Goal: Transaction & Acquisition: Purchase product/service

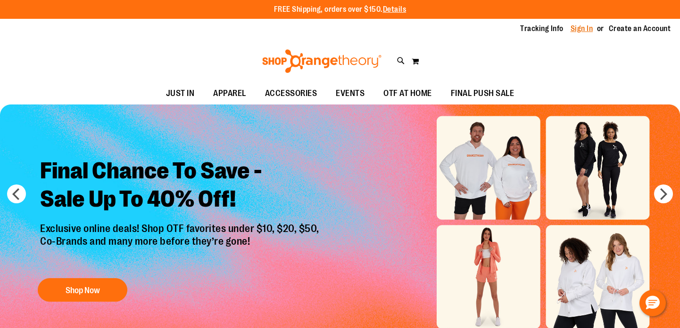
type input "**********"
click at [585, 33] on link "Sign In" at bounding box center [581, 29] width 23 height 10
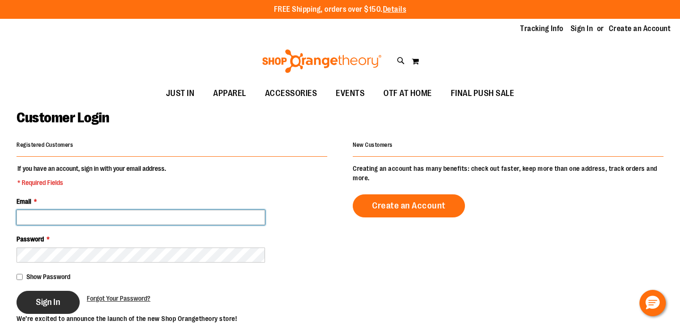
type input "**********"
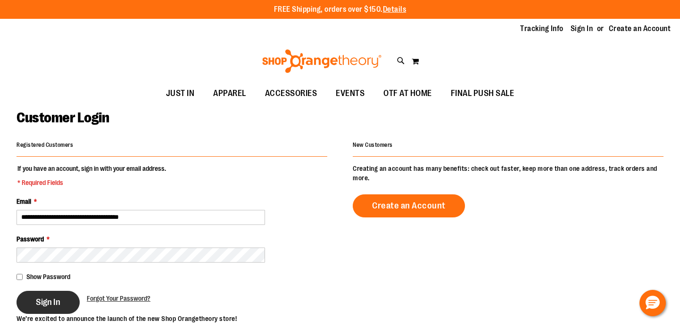
type input "**********"
click at [57, 298] on span "Sign In" at bounding box center [48, 302] width 25 height 10
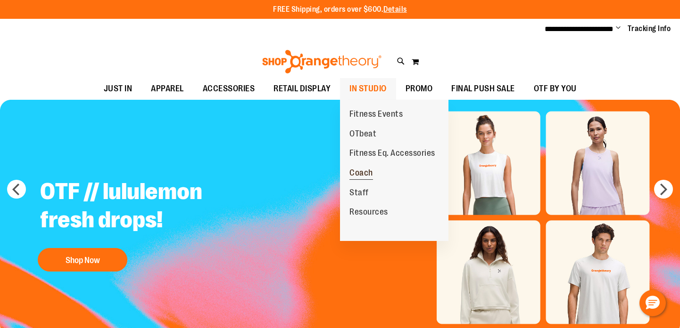
type input "**********"
click at [360, 173] on span "Coach" at bounding box center [361, 174] width 24 height 12
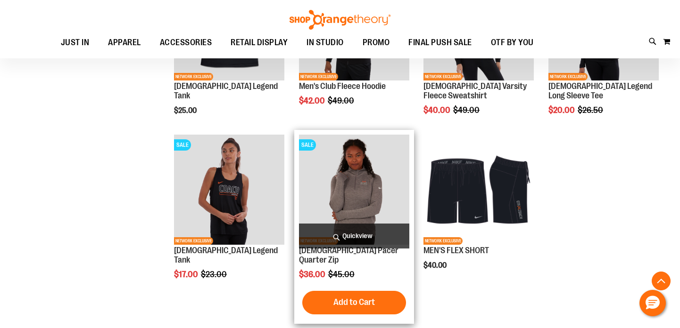
scroll to position [713, 0]
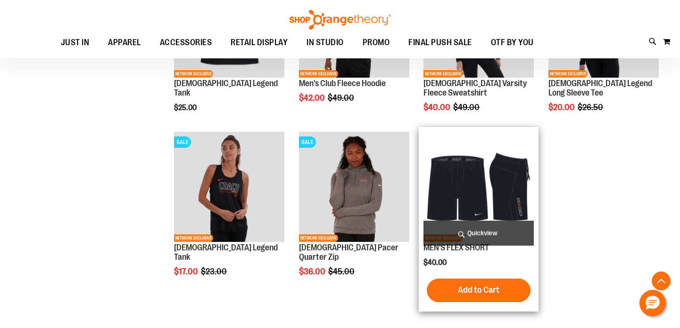
type input "**********"
click at [468, 197] on img "product" at bounding box center [478, 187] width 110 height 110
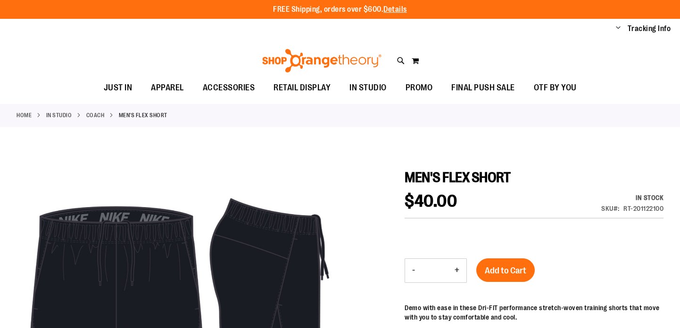
click at [474, 199] on div "$40.00 In stock Only %1 left SKU RT-201122100" at bounding box center [533, 205] width 259 height 25
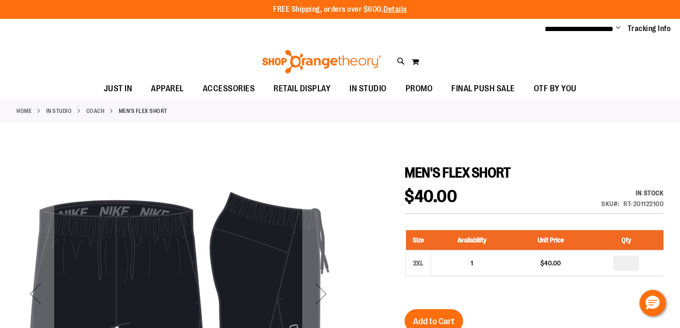
type input "**********"
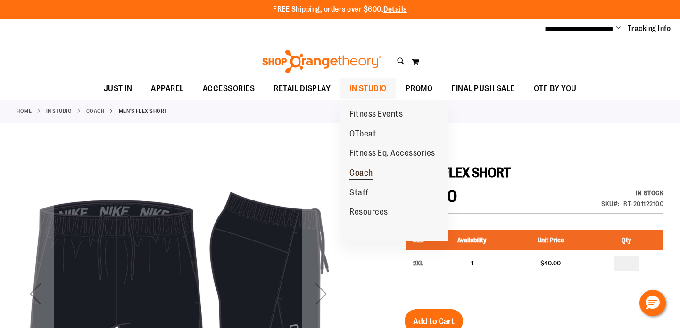
click at [363, 174] on span "Coach" at bounding box center [361, 174] width 24 height 12
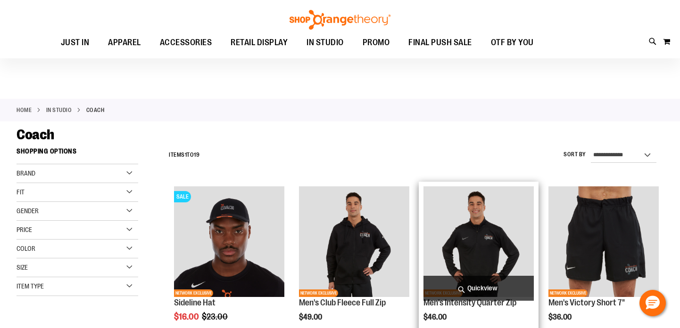
scroll to position [3, 0]
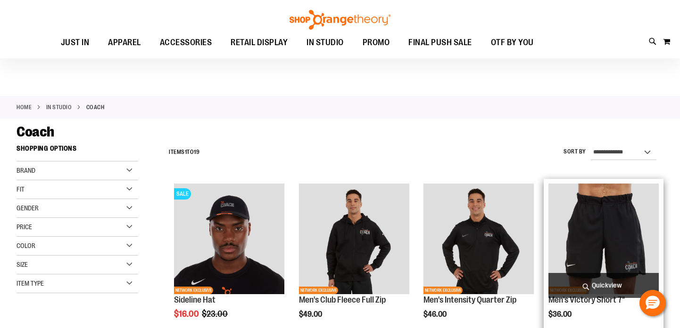
type input "**********"
click at [591, 230] on img "product" at bounding box center [603, 239] width 110 height 110
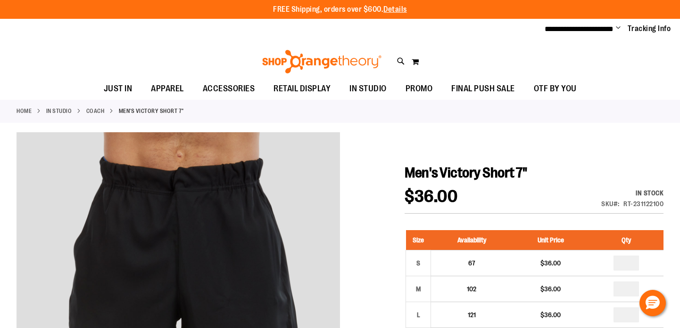
type input "**********"
click at [97, 110] on link "Coach" at bounding box center [95, 111] width 18 height 8
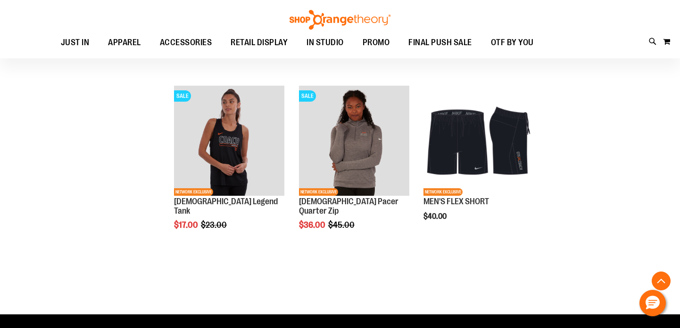
scroll to position [794, 0]
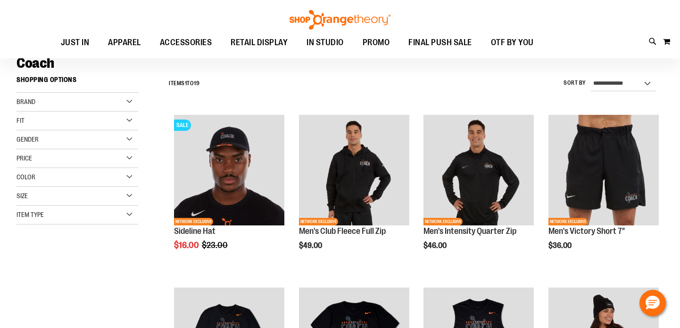
scroll to position [66, 0]
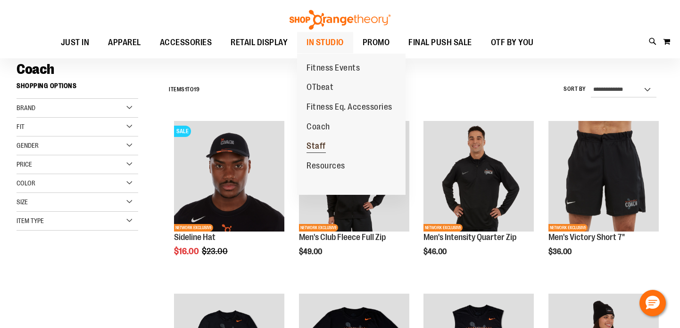
type input "**********"
click at [315, 150] on span "Staff" at bounding box center [315, 147] width 19 height 12
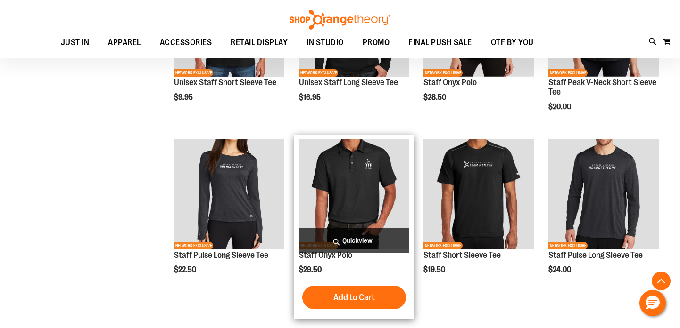
scroll to position [394, 0]
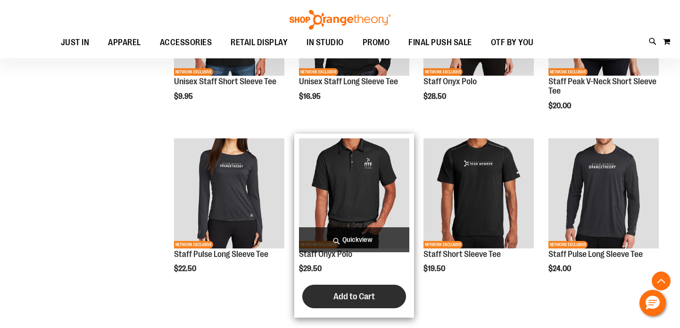
click at [344, 298] on span "Add to Cart" at bounding box center [353, 297] width 41 height 10
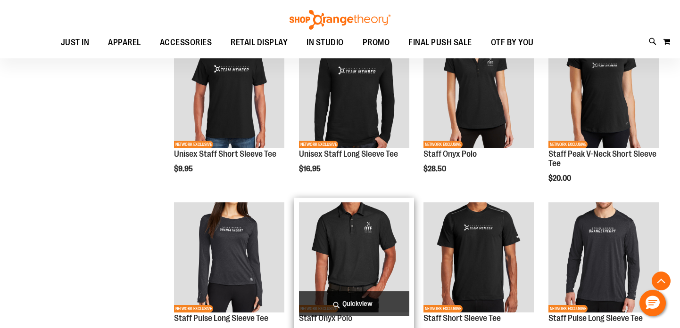
scroll to position [409, 0]
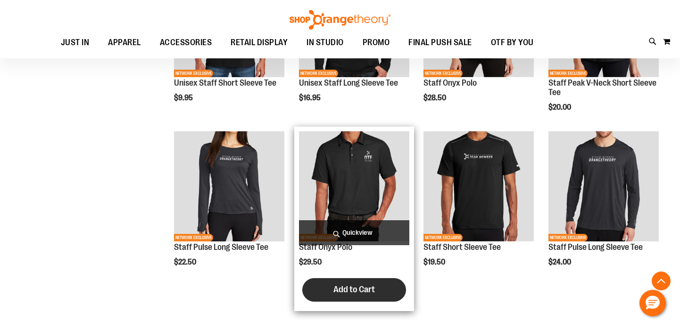
type input "**********"
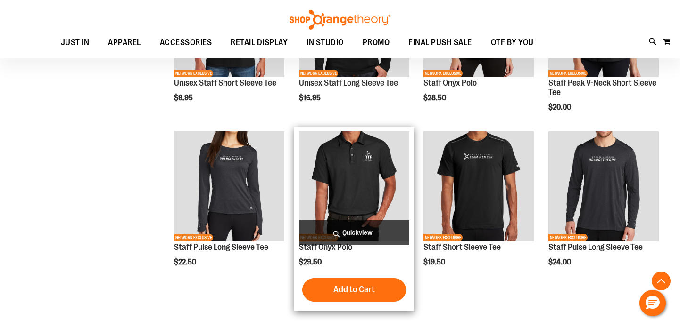
click at [348, 287] on span "Add to Cart" at bounding box center [353, 290] width 41 height 10
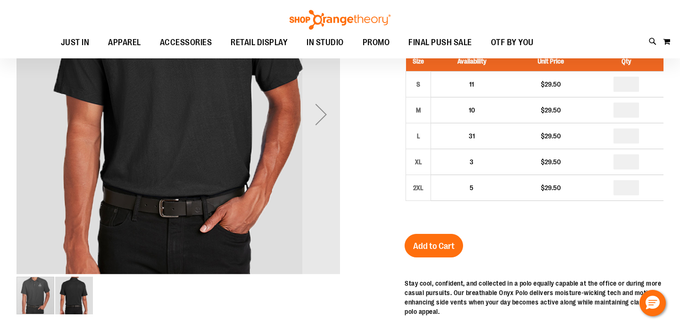
scroll to position [104, 0]
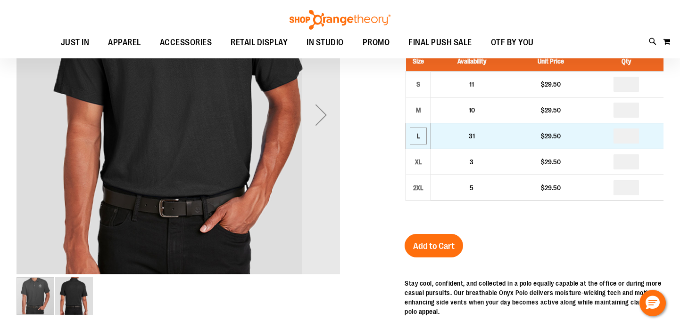
type input "**********"
click at [417, 139] on div "L" at bounding box center [418, 136] width 14 height 14
click at [629, 134] on input "number" at bounding box center [625, 136] width 25 height 15
type input "*"
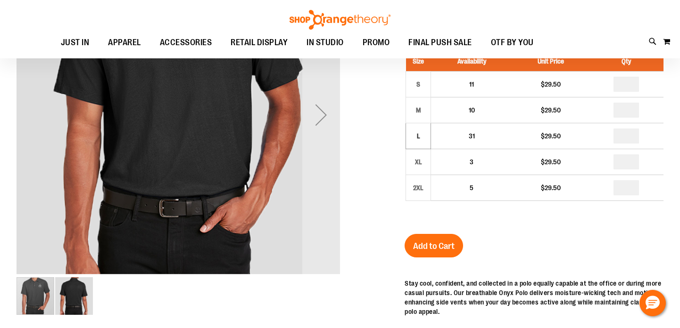
click at [386, 158] on div at bounding box center [339, 224] width 647 height 543
click at [418, 252] on button "Add to Cart" at bounding box center [433, 246] width 58 height 24
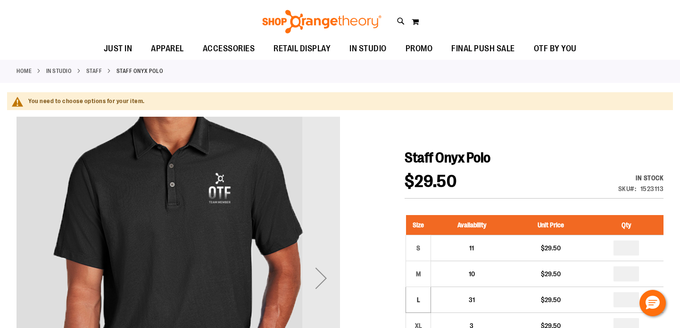
scroll to position [0, 0]
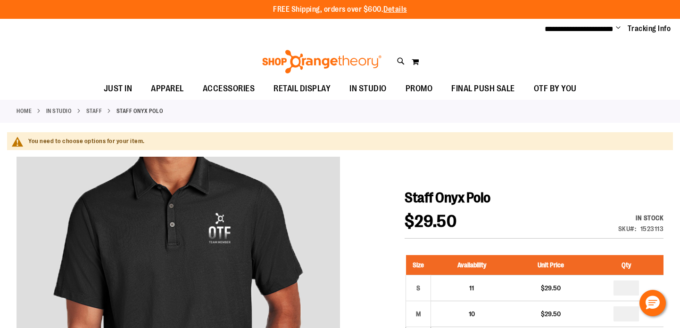
click at [94, 109] on link "Staff" at bounding box center [94, 111] width 16 height 8
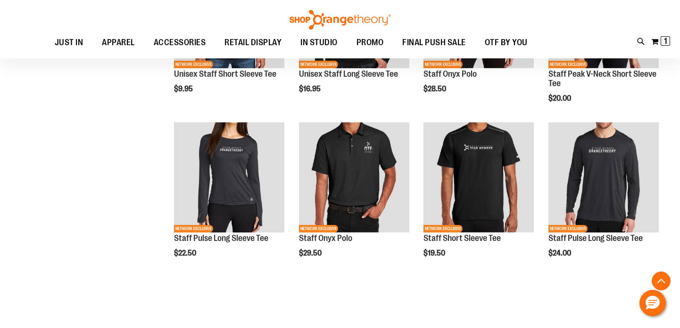
scroll to position [435, 0]
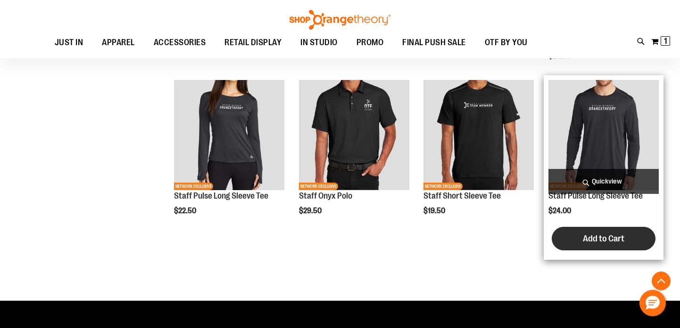
type input "**********"
click at [577, 241] on button "Add to Cart" at bounding box center [603, 239] width 104 height 24
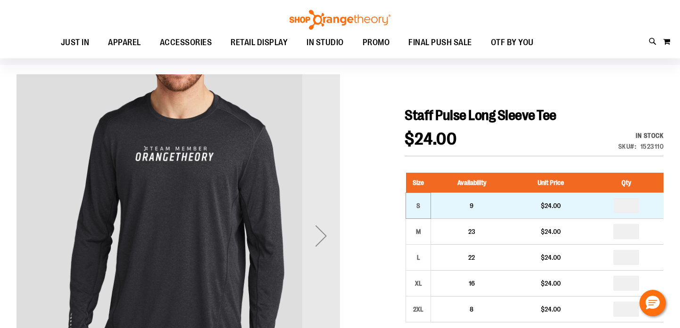
scroll to position [59, 0]
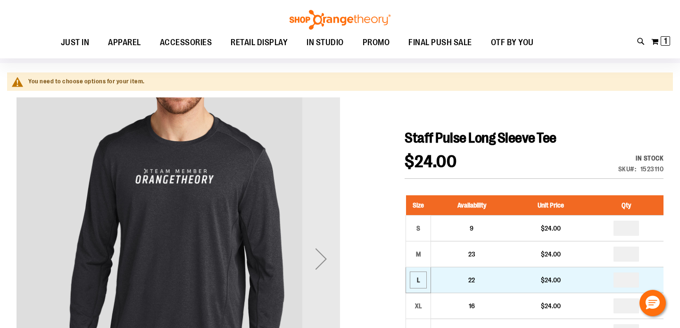
type input "**********"
click at [419, 285] on div "L" at bounding box center [418, 280] width 14 height 14
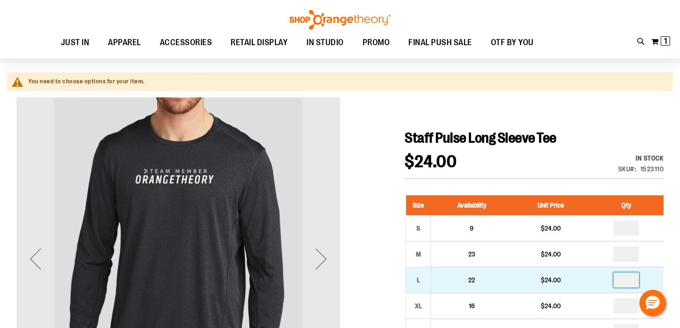
click at [632, 279] on input "number" at bounding box center [625, 280] width 25 height 15
type input "*"
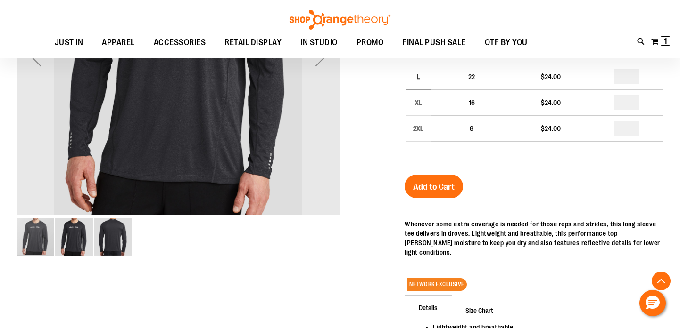
scroll to position [271, 0]
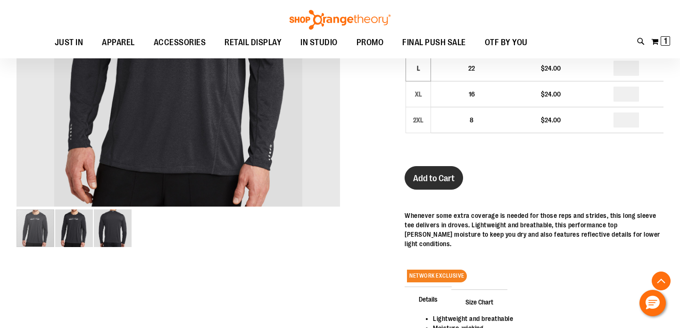
click at [446, 184] on button "Add to Cart" at bounding box center [433, 178] width 58 height 24
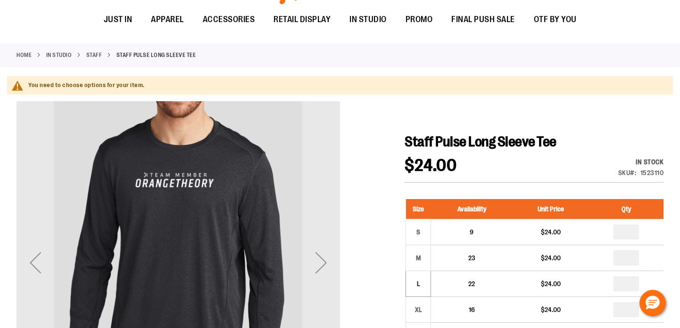
scroll to position [0, 0]
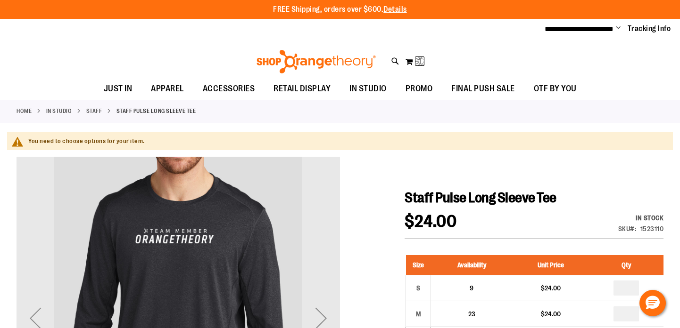
click at [88, 109] on link "Staff" at bounding box center [94, 111] width 16 height 8
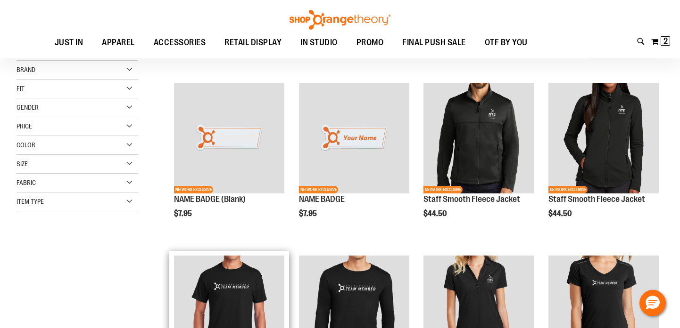
scroll to position [6, 0]
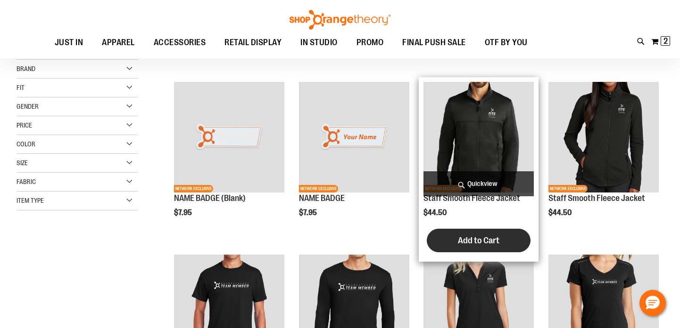
type input "**********"
click at [468, 244] on span "Add to Cart" at bounding box center [478, 241] width 41 height 10
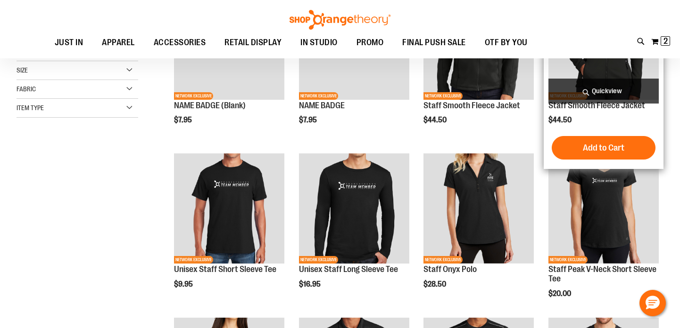
scroll to position [109, 0]
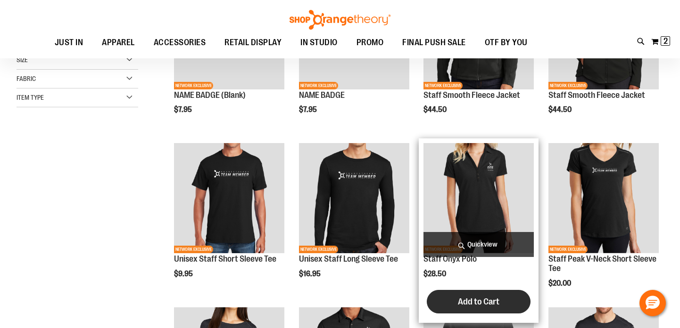
type input "**********"
click at [479, 303] on span "Add to Cart" at bounding box center [478, 302] width 41 height 10
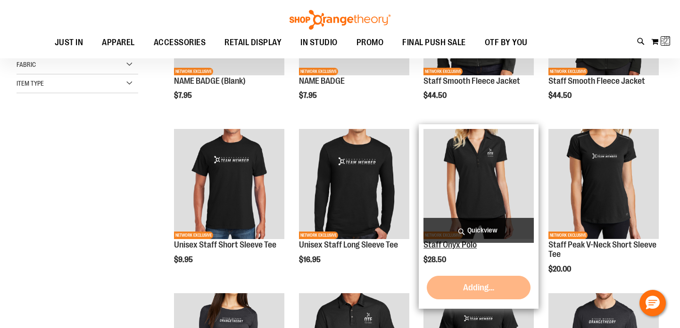
scroll to position [130, 0]
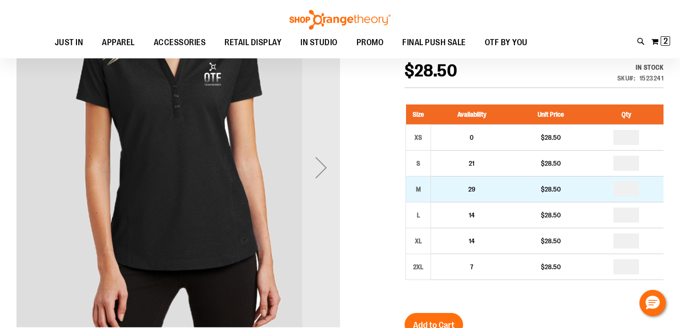
scroll to position [125, 0]
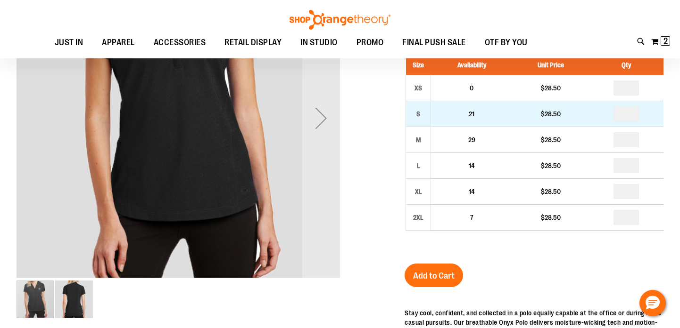
type input "**********"
click at [634, 116] on input "number" at bounding box center [625, 113] width 25 height 15
type input "*"
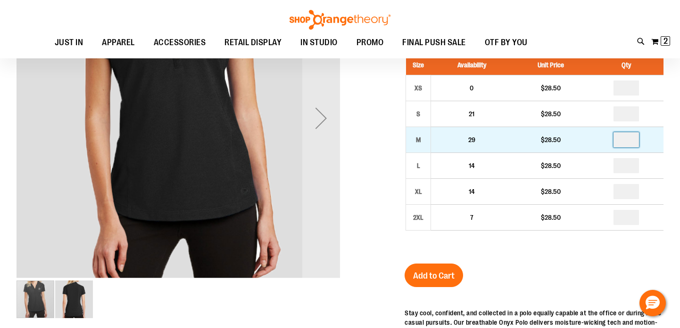
click at [632, 144] on input "number" at bounding box center [625, 139] width 25 height 15
type input "*"
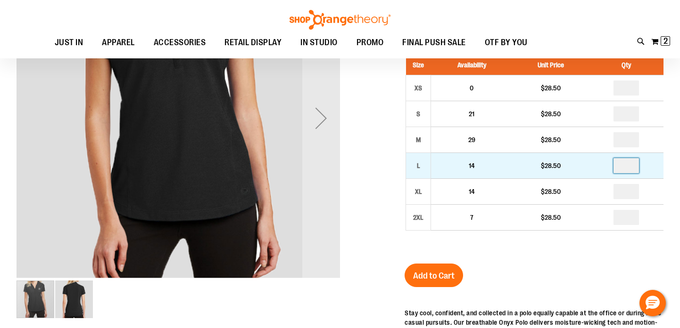
click at [626, 167] on input "number" at bounding box center [625, 165] width 25 height 15
type input "*"
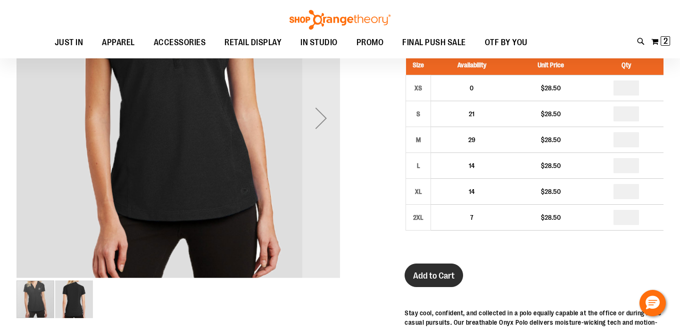
click at [445, 273] on span "Add to Cart" at bounding box center [433, 276] width 41 height 10
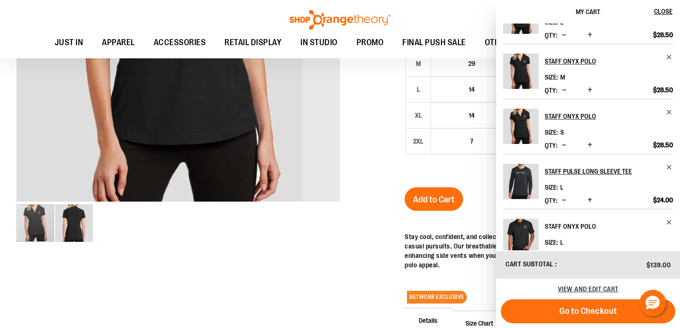
scroll to position [0, 0]
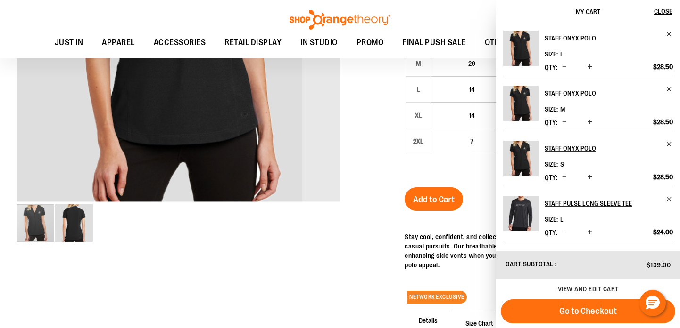
click at [393, 163] on div at bounding box center [339, 164] width 647 height 569
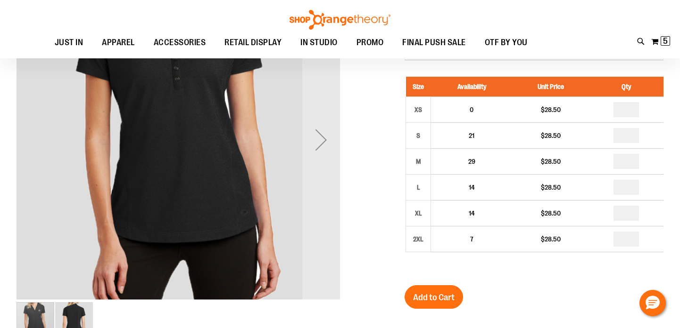
scroll to position [53, 0]
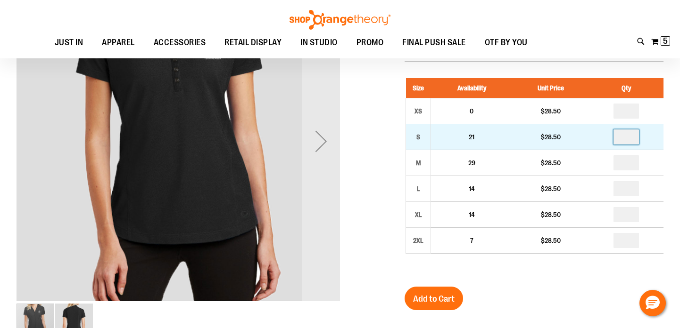
click at [631, 139] on input "*" at bounding box center [625, 137] width 25 height 15
type input "*"
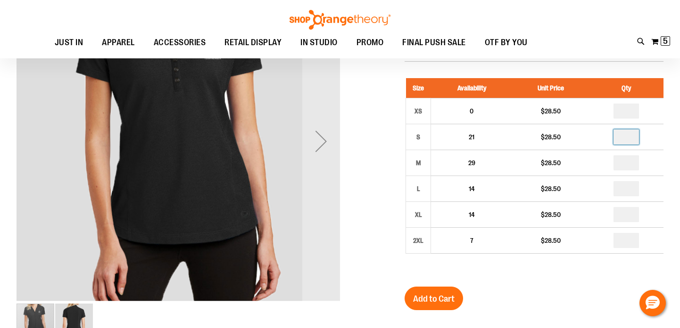
click at [398, 148] on div at bounding box center [339, 264] width 647 height 569
click at [436, 300] on span "Add to Cart" at bounding box center [433, 299] width 41 height 10
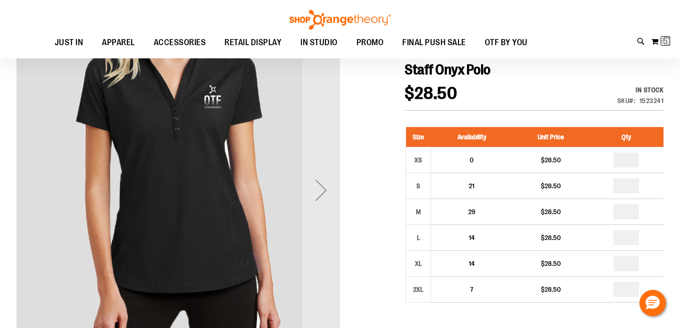
scroll to position [0, 0]
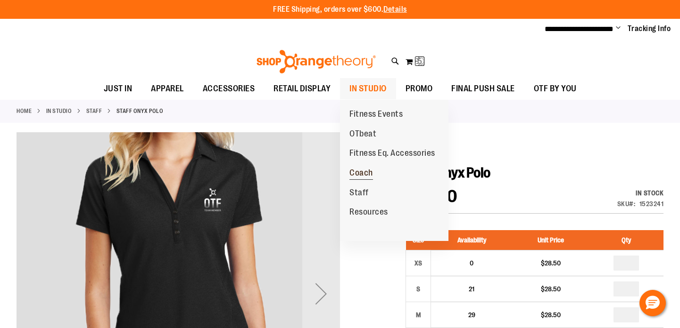
click at [359, 173] on span "Coach" at bounding box center [361, 174] width 24 height 12
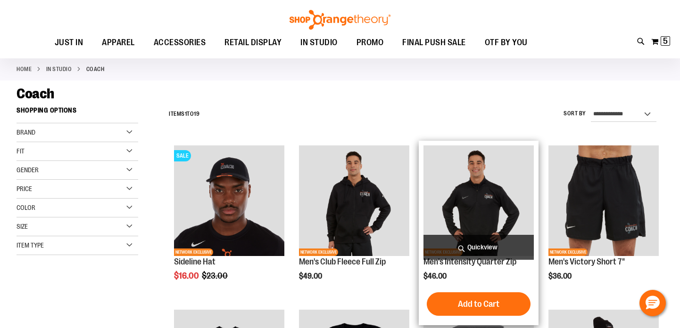
scroll to position [52, 0]
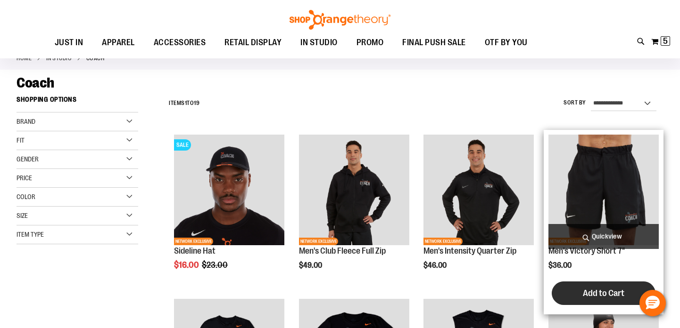
type input "**********"
click at [574, 303] on button "Add to Cart" at bounding box center [603, 294] width 104 height 24
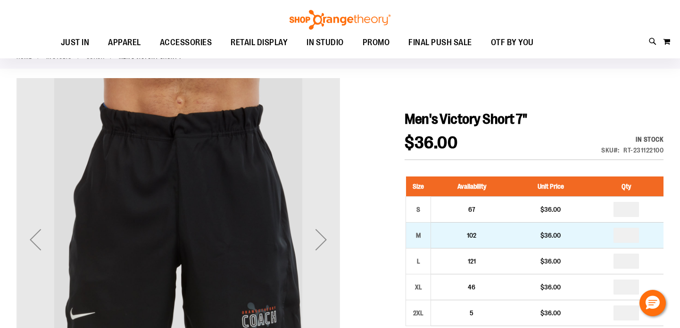
scroll to position [55, 0]
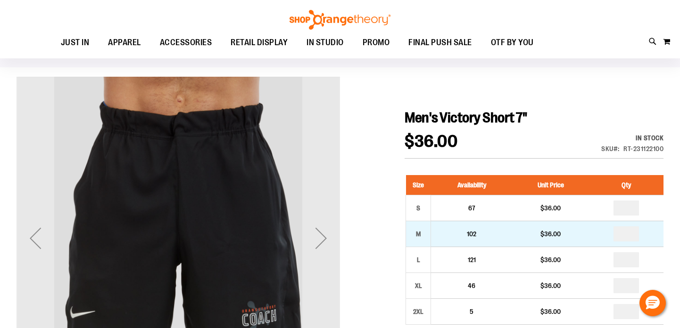
type input "**********"
click at [636, 234] on input "number" at bounding box center [625, 234] width 25 height 15
type input "*"
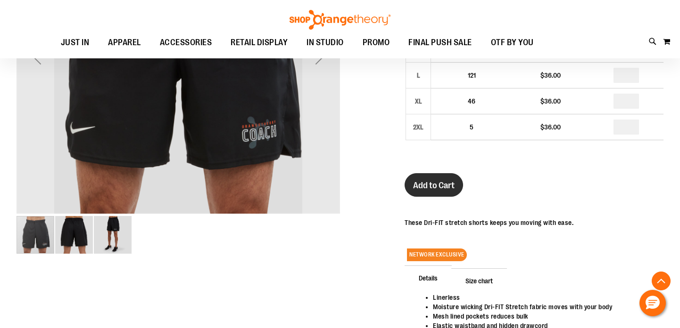
click at [445, 185] on span "Add to Cart" at bounding box center [433, 185] width 41 height 10
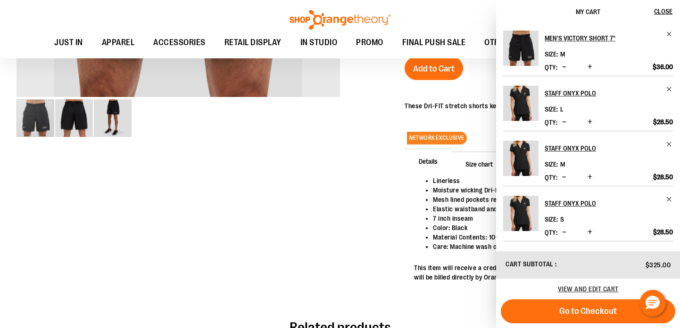
scroll to position [357, 0]
click at [562, 175] on span "Decrease product quantity" at bounding box center [564, 176] width 4 height 9
click at [564, 122] on span "Decrease product quantity" at bounding box center [564, 121] width 4 height 9
click at [562, 232] on span "Decrease product quantity" at bounding box center [564, 232] width 4 height 9
click at [565, 177] on span "Decrease product quantity" at bounding box center [564, 176] width 4 height 9
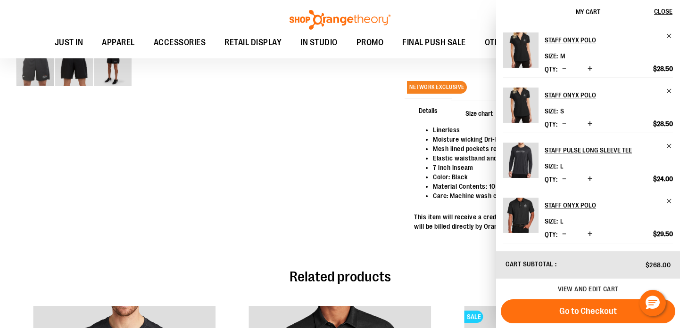
scroll to position [415, 0]
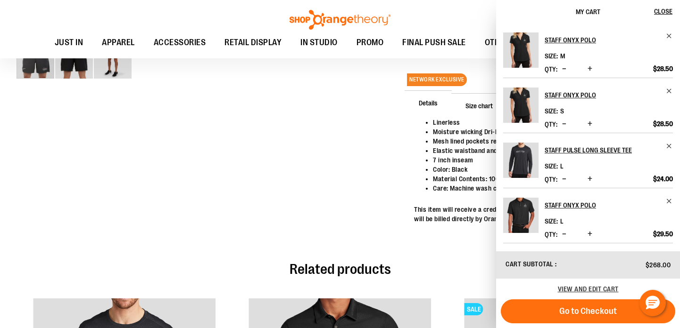
click at [562, 235] on span "Decrease product quantity" at bounding box center [564, 233] width 4 height 9
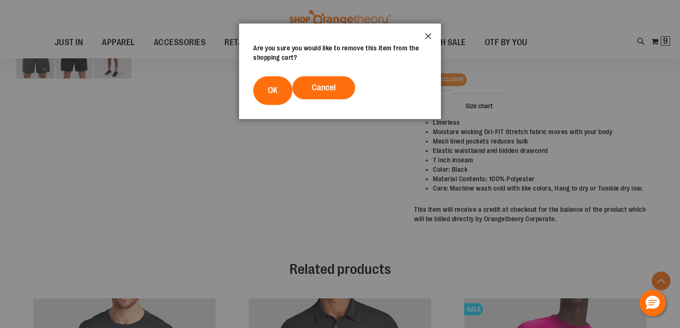
click at [427, 35] on button "Close" at bounding box center [427, 39] width 25 height 31
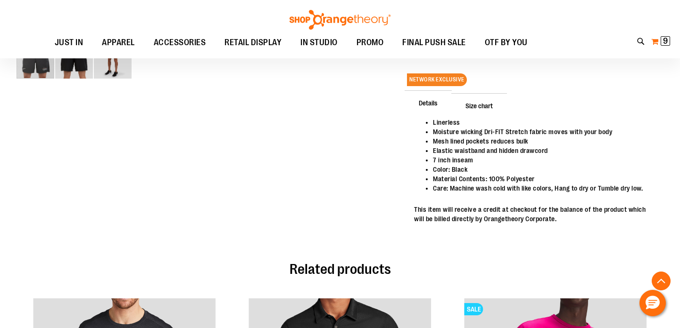
click at [656, 41] on button "My Cart 9 9 items" at bounding box center [660, 41] width 20 height 15
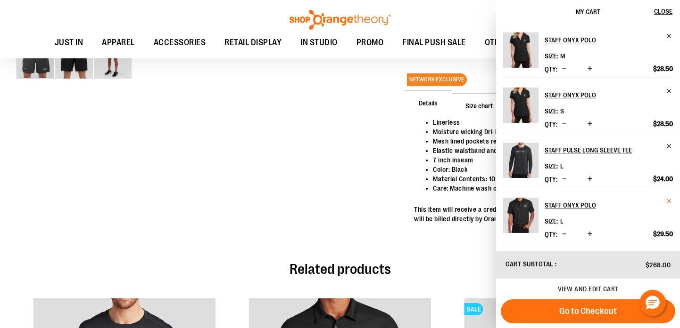
click at [665, 201] on span "Remove item" at bounding box center [668, 201] width 7 height 7
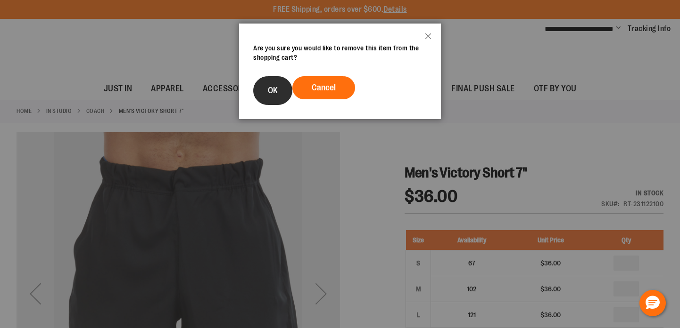
click at [260, 88] on button "OK" at bounding box center [272, 90] width 39 height 29
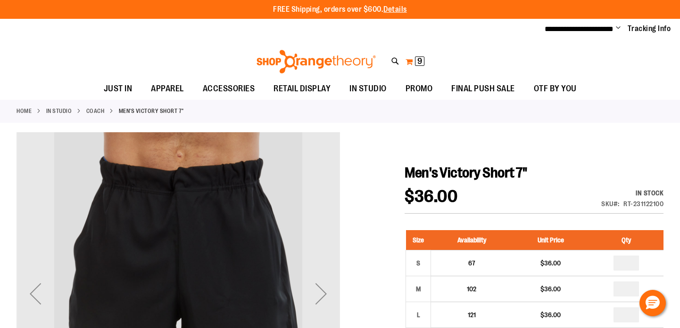
click at [410, 64] on button "My Cart 9 9 items" at bounding box center [415, 61] width 20 height 15
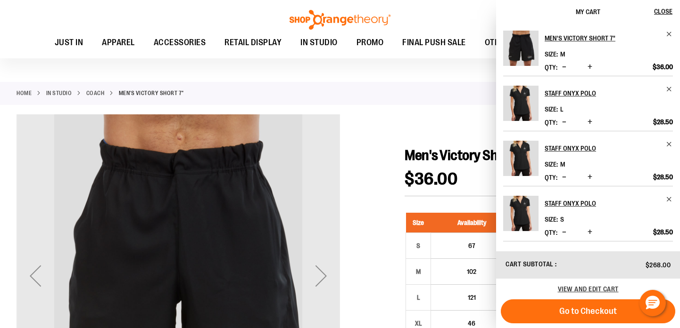
scroll to position [19, 0]
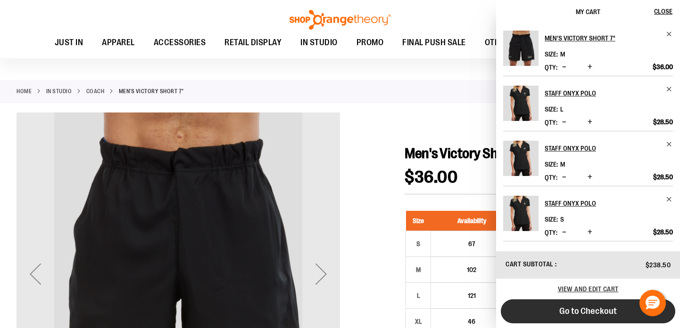
click at [553, 312] on button "Go to Checkout" at bounding box center [587, 312] width 174 height 24
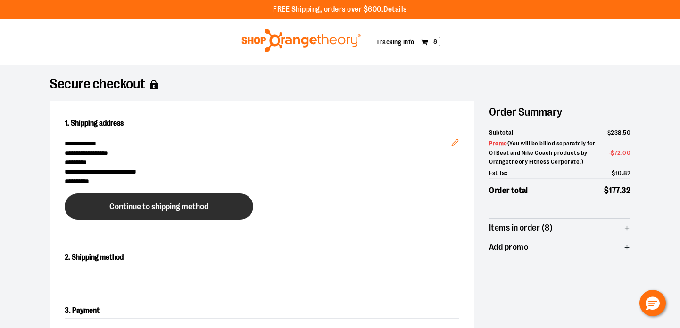
click at [197, 211] on span "Continue to shipping method" at bounding box center [158, 207] width 99 height 9
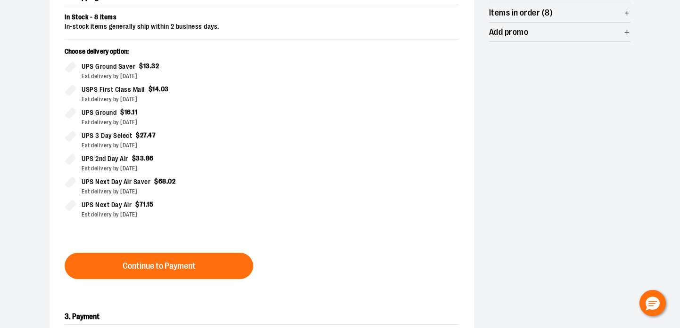
scroll to position [231, 0]
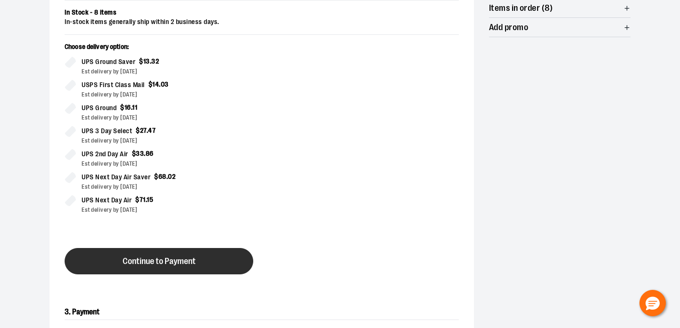
click at [205, 258] on button "Continue to Payment" at bounding box center [159, 261] width 188 height 26
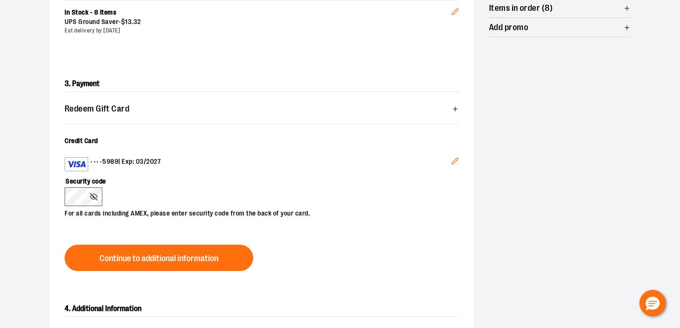
click at [452, 162] on icon "Edit" at bounding box center [455, 161] width 8 height 8
click at [97, 254] on button "Continue to additional information" at bounding box center [159, 258] width 188 height 26
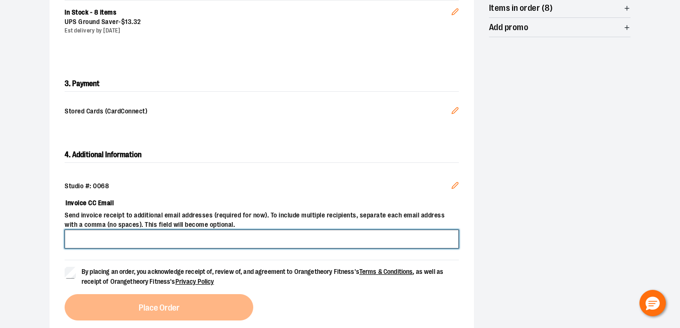
click at [187, 240] on input "Invoice CC Email" at bounding box center [262, 239] width 394 height 19
type input "**********"
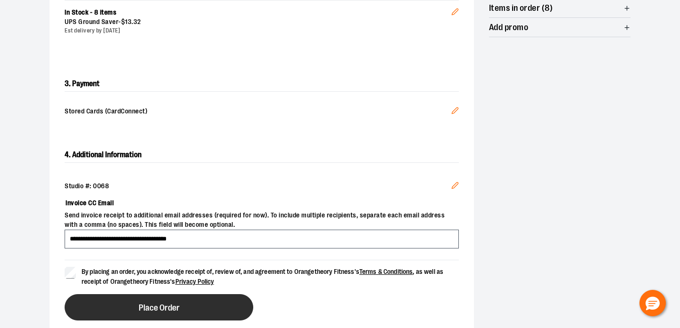
click at [101, 312] on button "Place Order" at bounding box center [159, 308] width 188 height 26
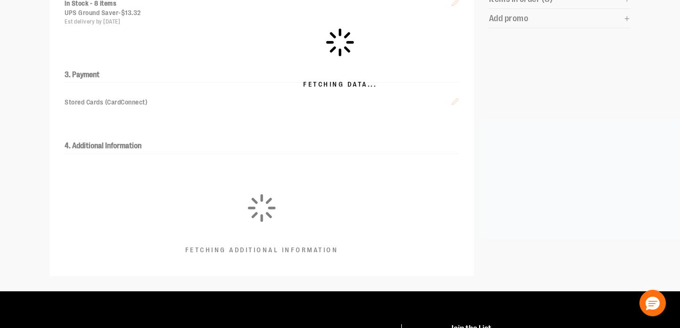
scroll to position [241, 0]
